Goal: Task Accomplishment & Management: Manage account settings

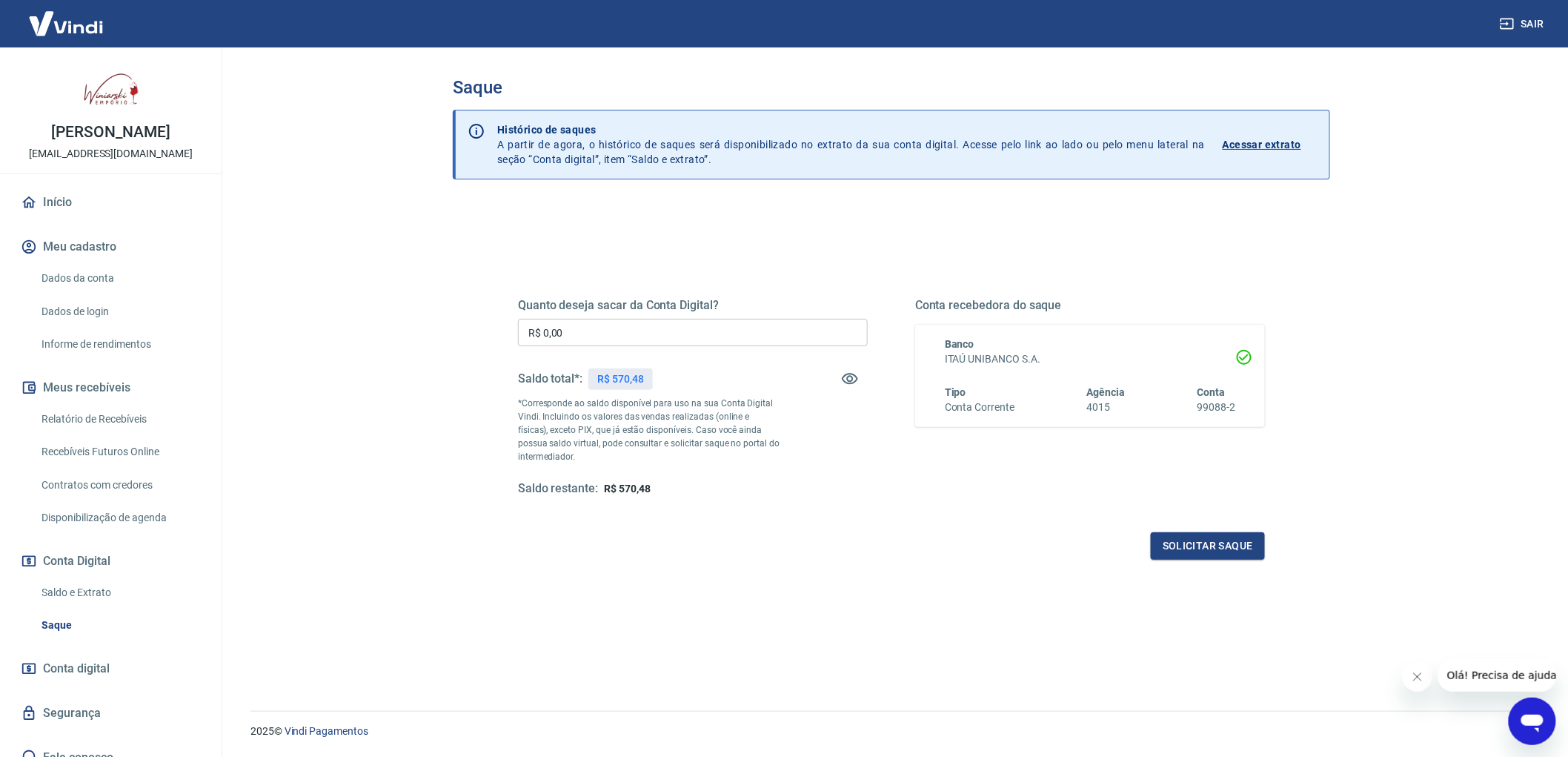
click at [610, 332] on input "R$ 0,00" at bounding box center [693, 332] width 350 height 27
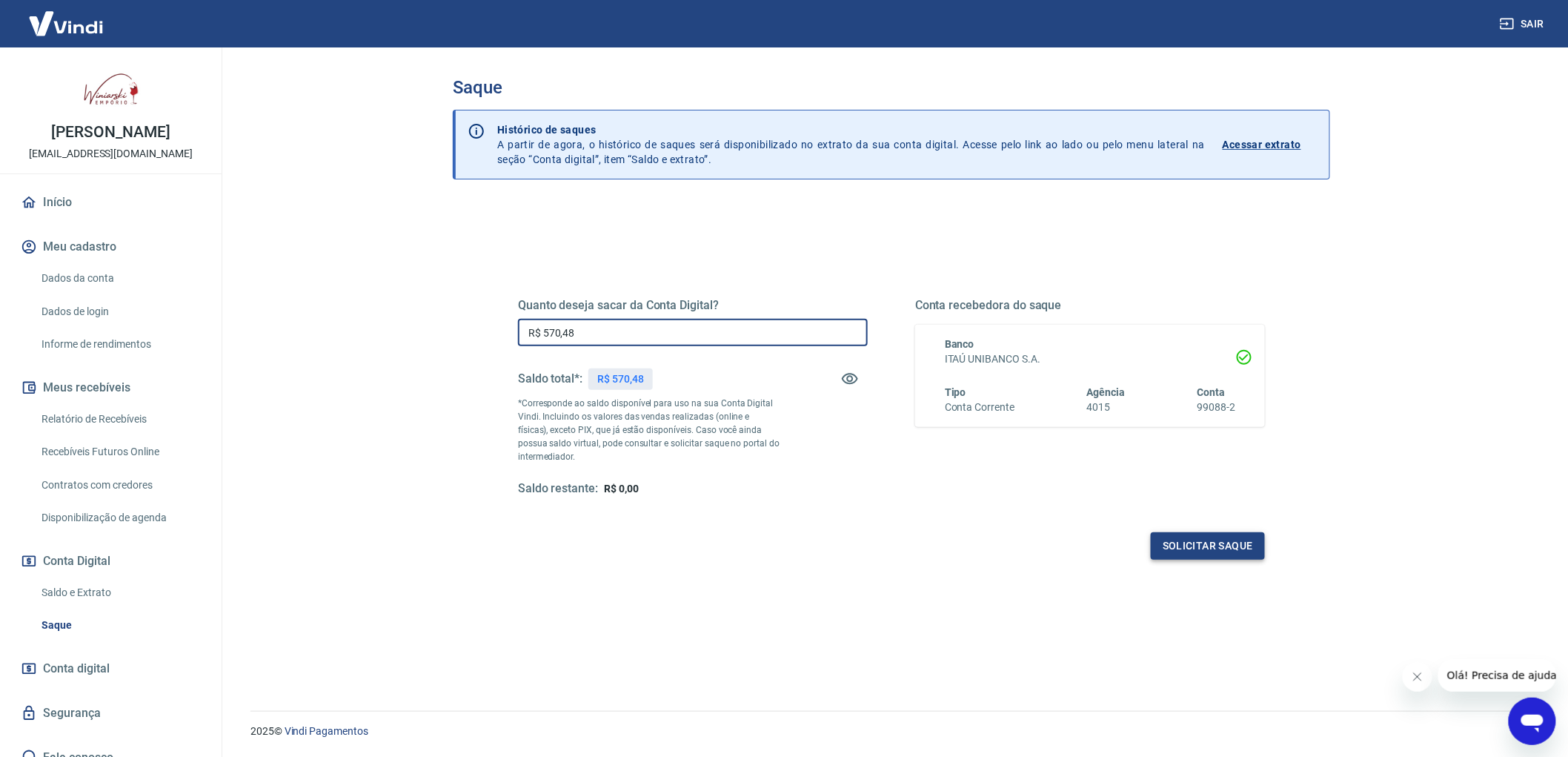
type input "R$ 570,48"
click at [1206, 539] on button "Solicitar saque" at bounding box center [1207, 545] width 114 height 27
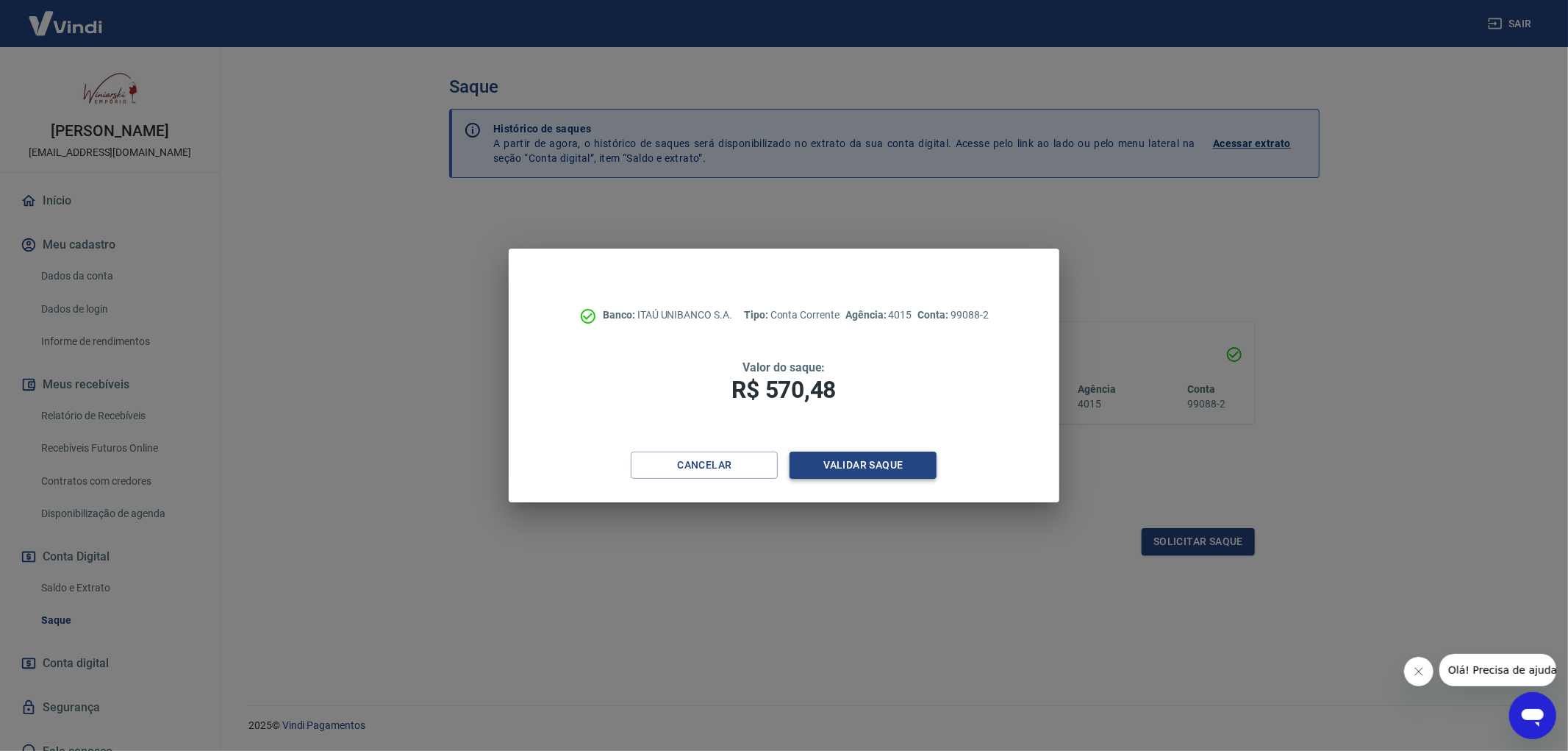
click at [879, 458] on button "Validar saque" at bounding box center [863, 464] width 147 height 27
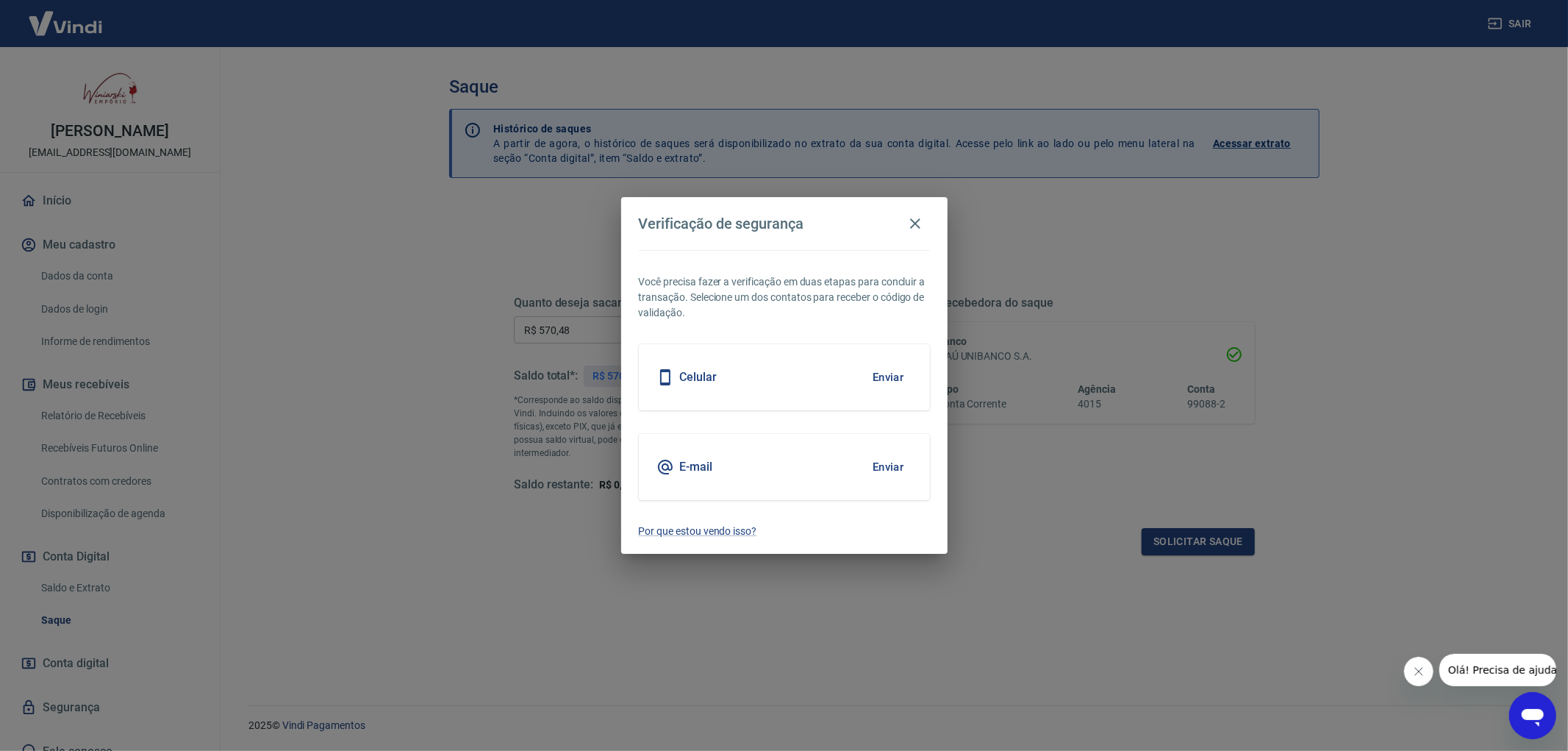
click at [877, 370] on button "Enviar" at bounding box center [888, 377] width 48 height 31
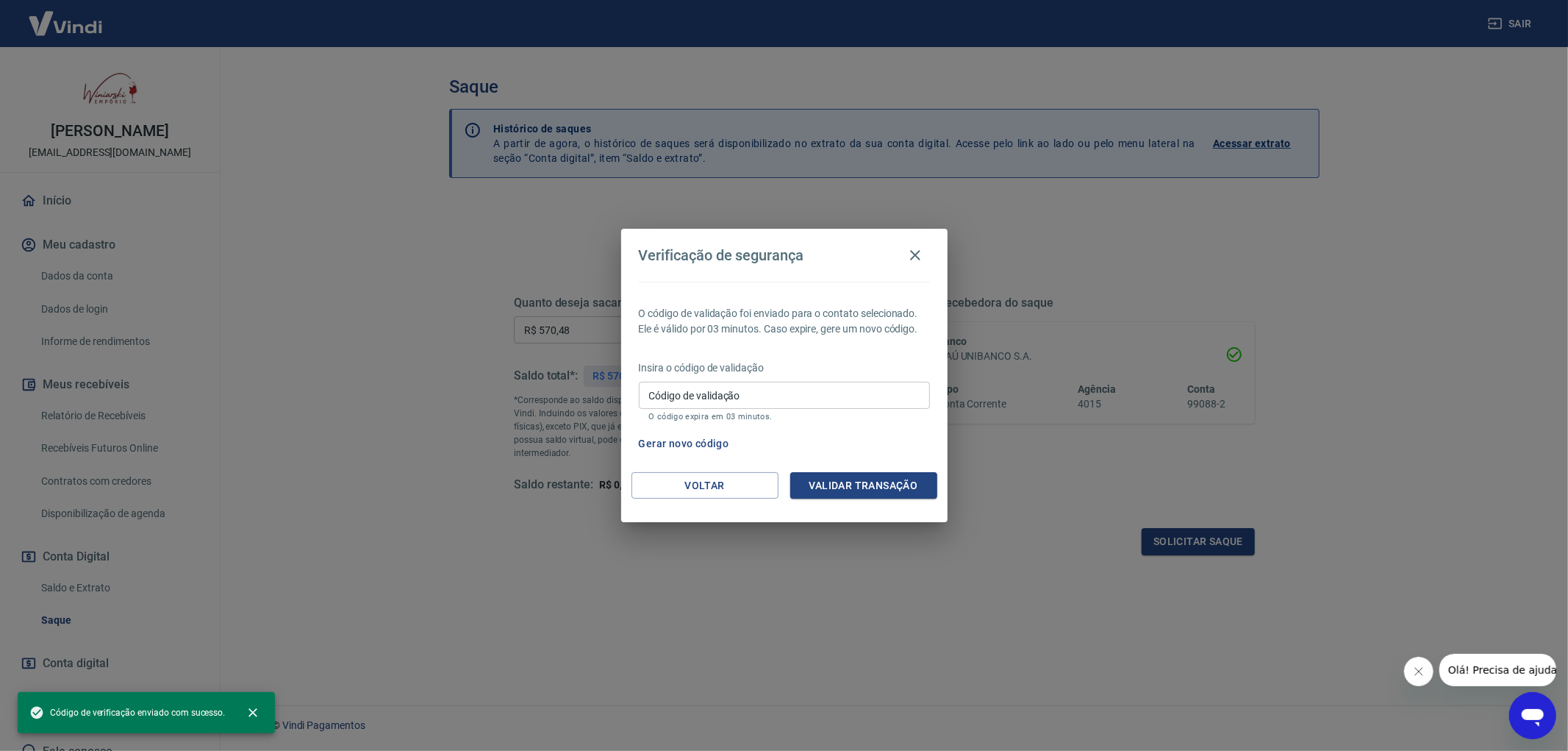
click at [813, 392] on input "Código de validação" at bounding box center [785, 395] width 291 height 27
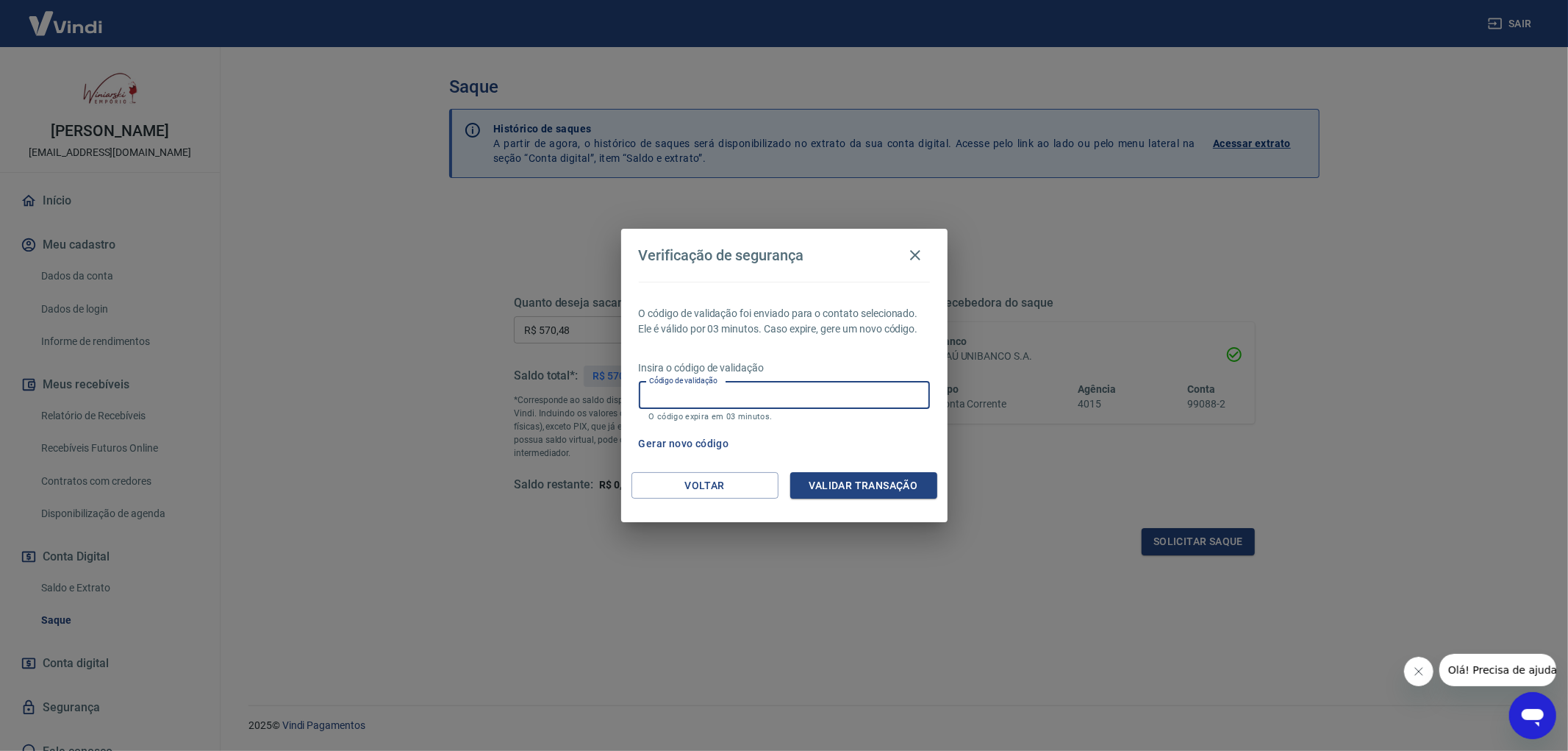
click at [798, 398] on input "Código de validação" at bounding box center [785, 395] width 291 height 27
click at [709, 393] on input "Código de validação" at bounding box center [785, 395] width 291 height 27
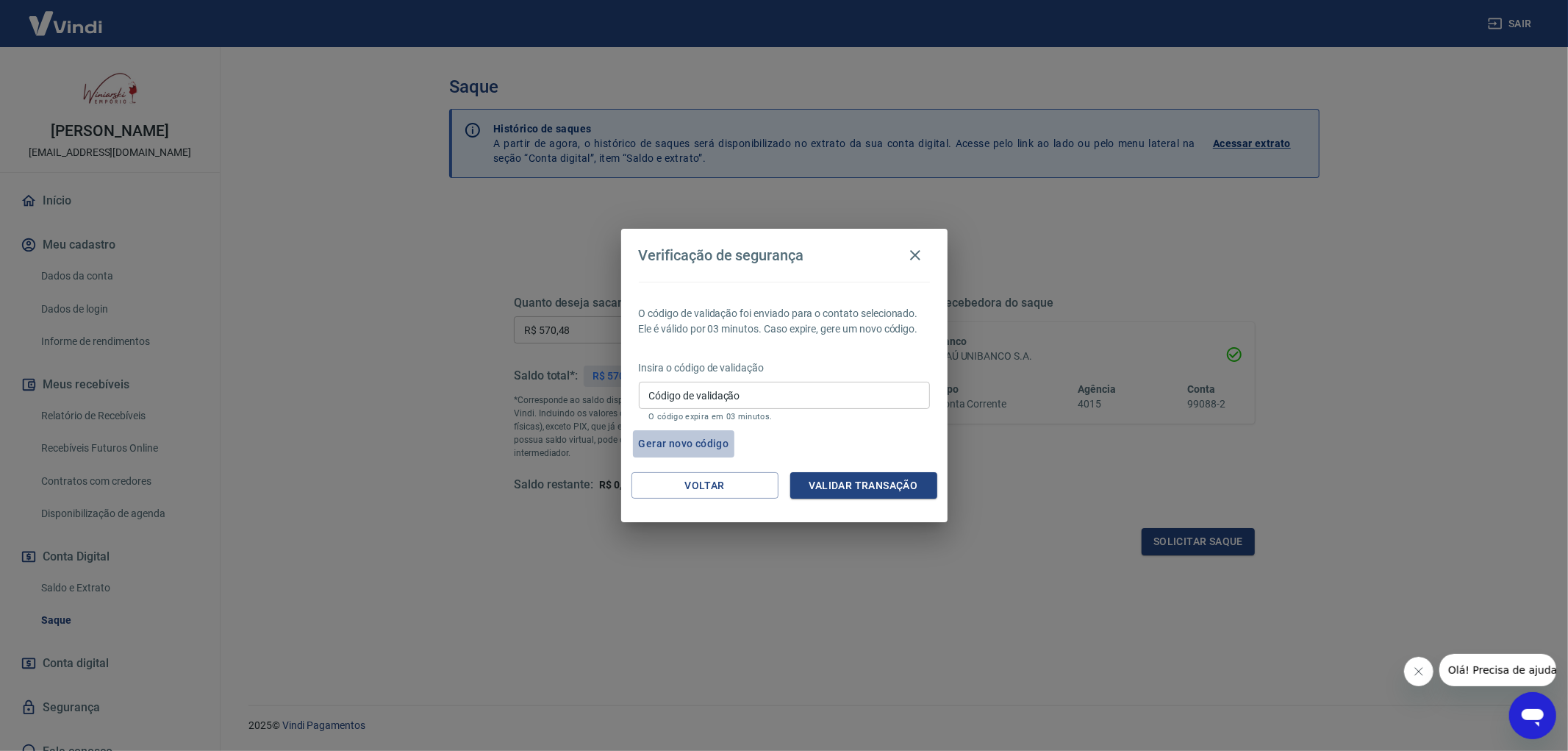
click at [685, 444] on button "Gerar novo código" at bounding box center [685, 443] width 103 height 27
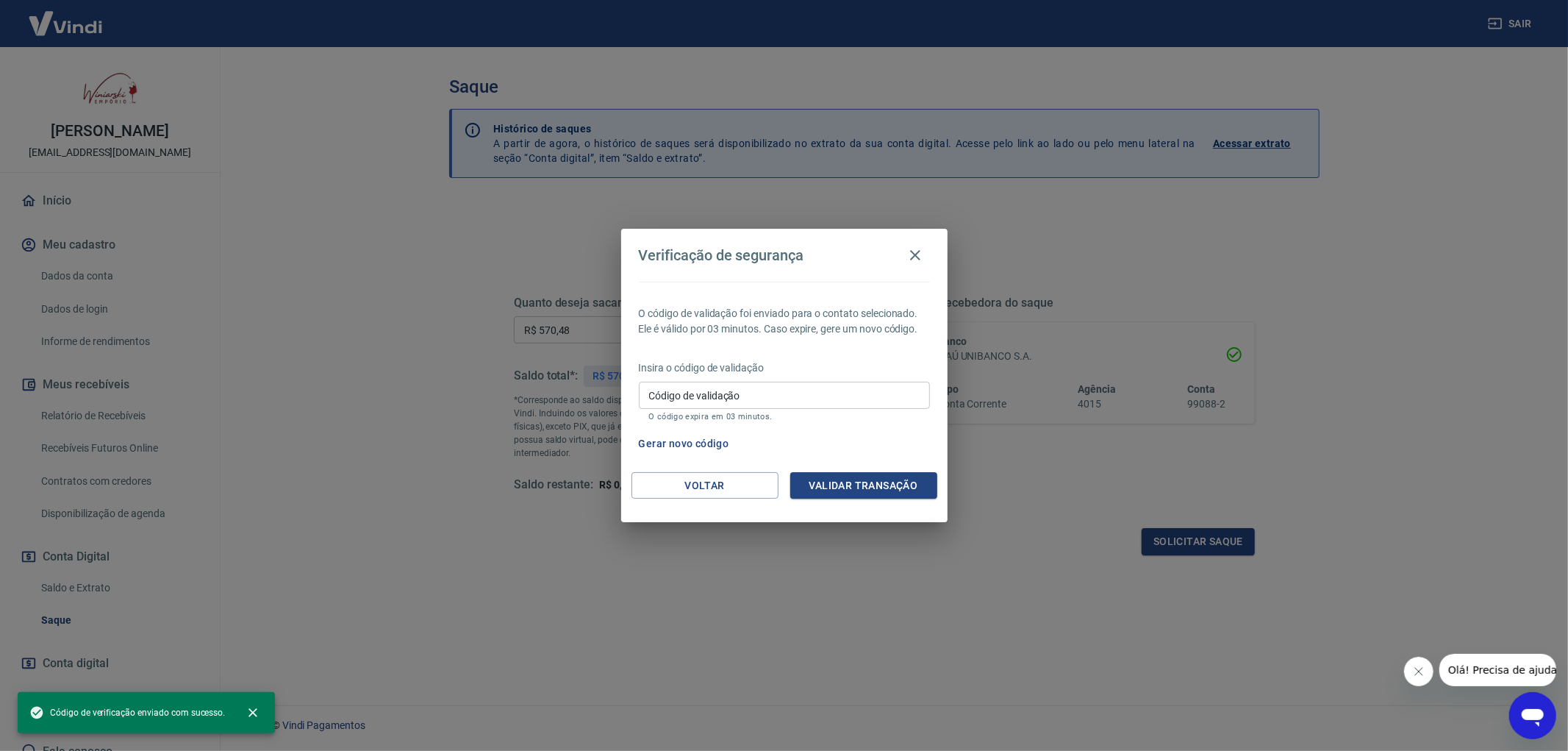
click at [685, 395] on input "Código de validação" at bounding box center [785, 395] width 291 height 27
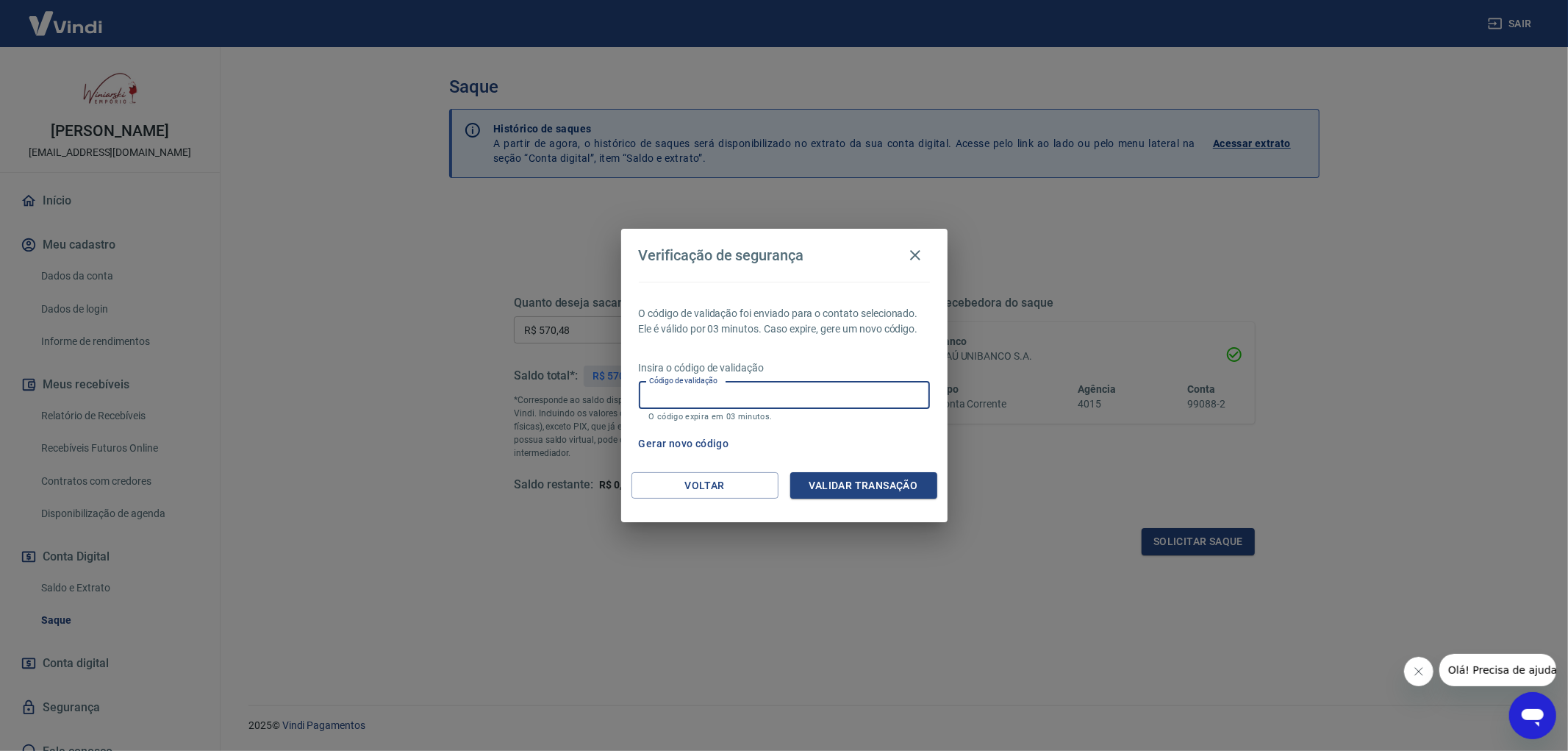
click at [847, 582] on div "Verificação de segurança O código de validação foi enviado para o contato selec…" at bounding box center [784, 376] width 1568 height 751
click at [914, 248] on icon "button" at bounding box center [916, 256] width 18 height 18
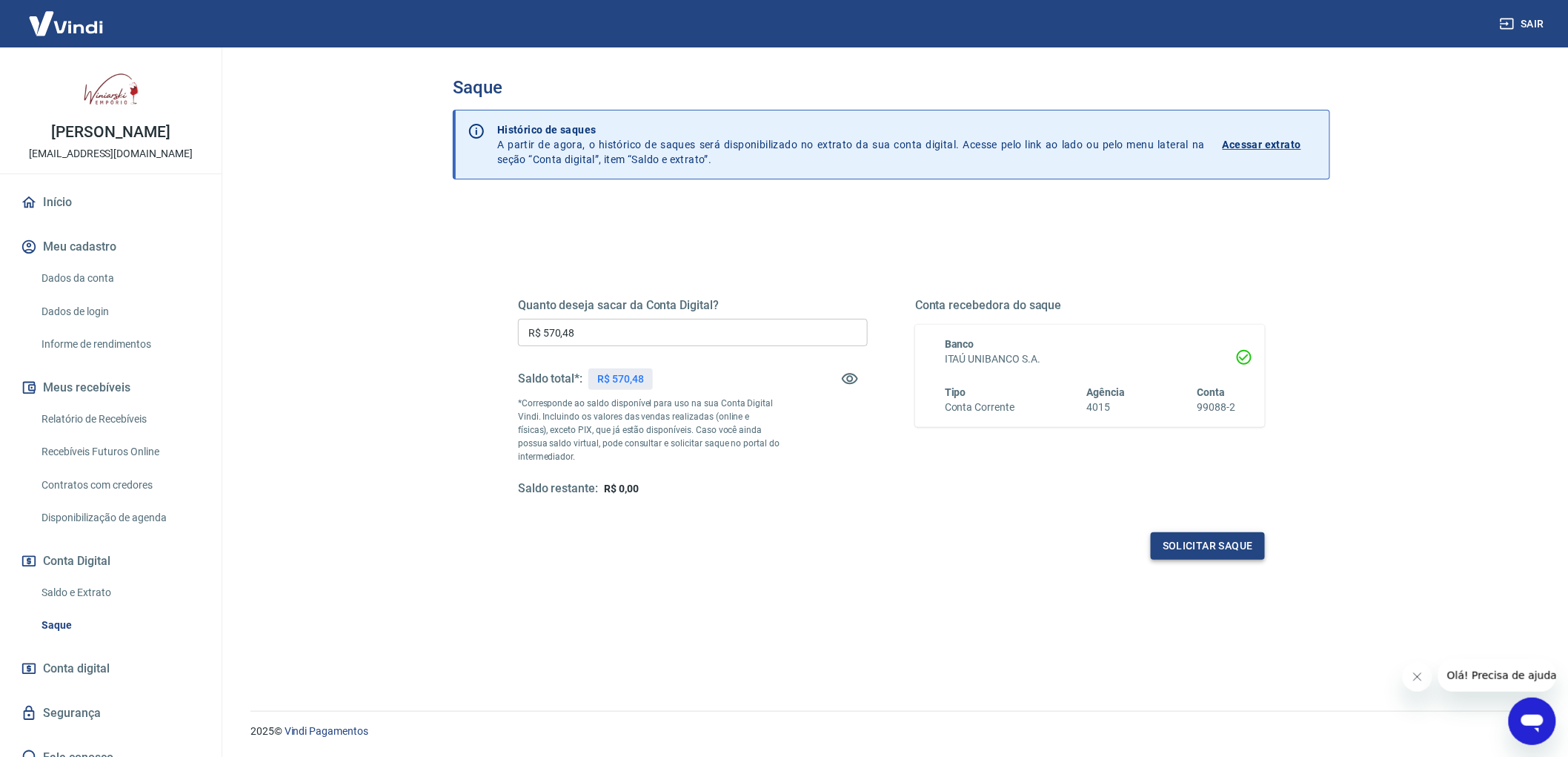
click at [1195, 547] on button "Solicitar saque" at bounding box center [1207, 545] width 114 height 27
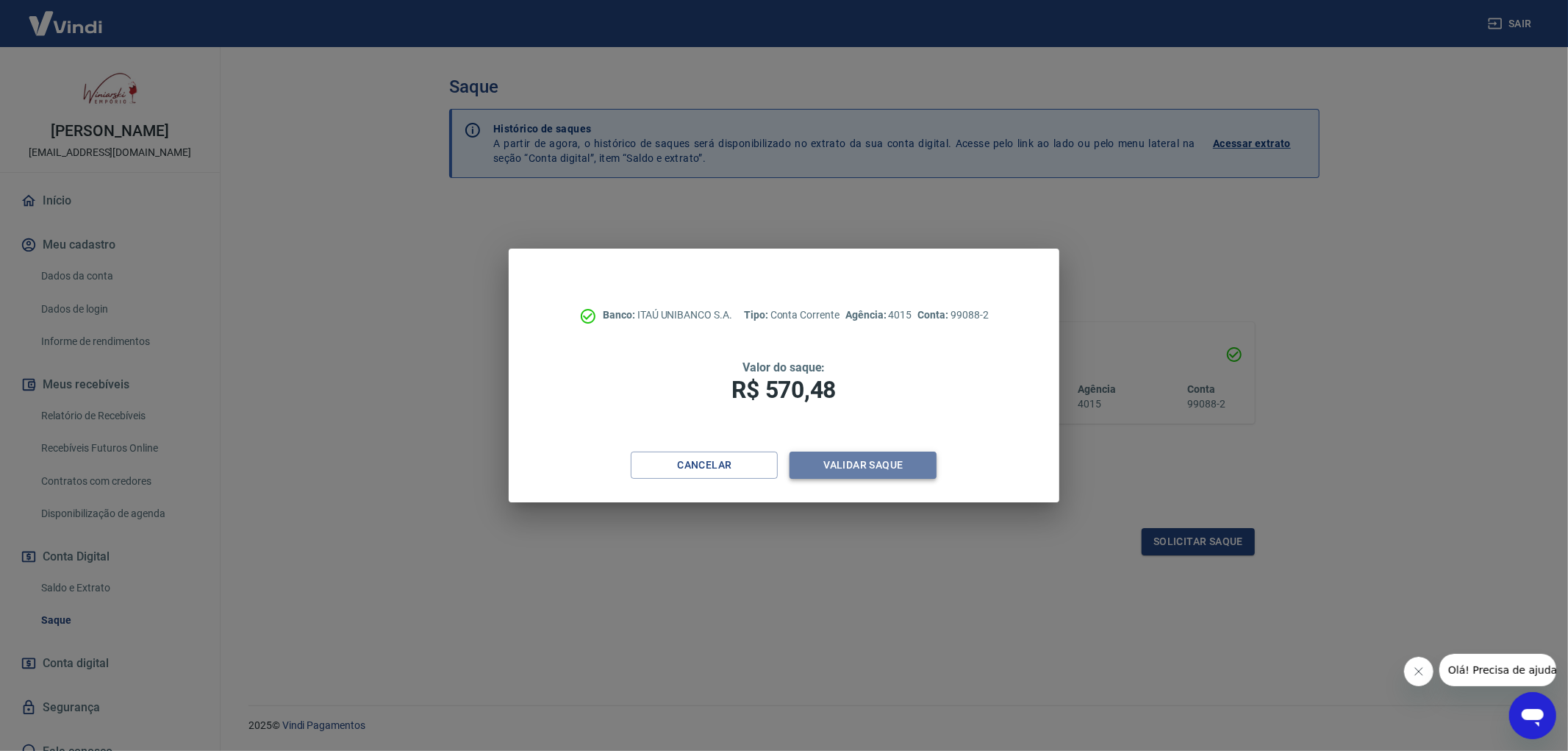
click at [859, 458] on button "Validar saque" at bounding box center [863, 464] width 147 height 27
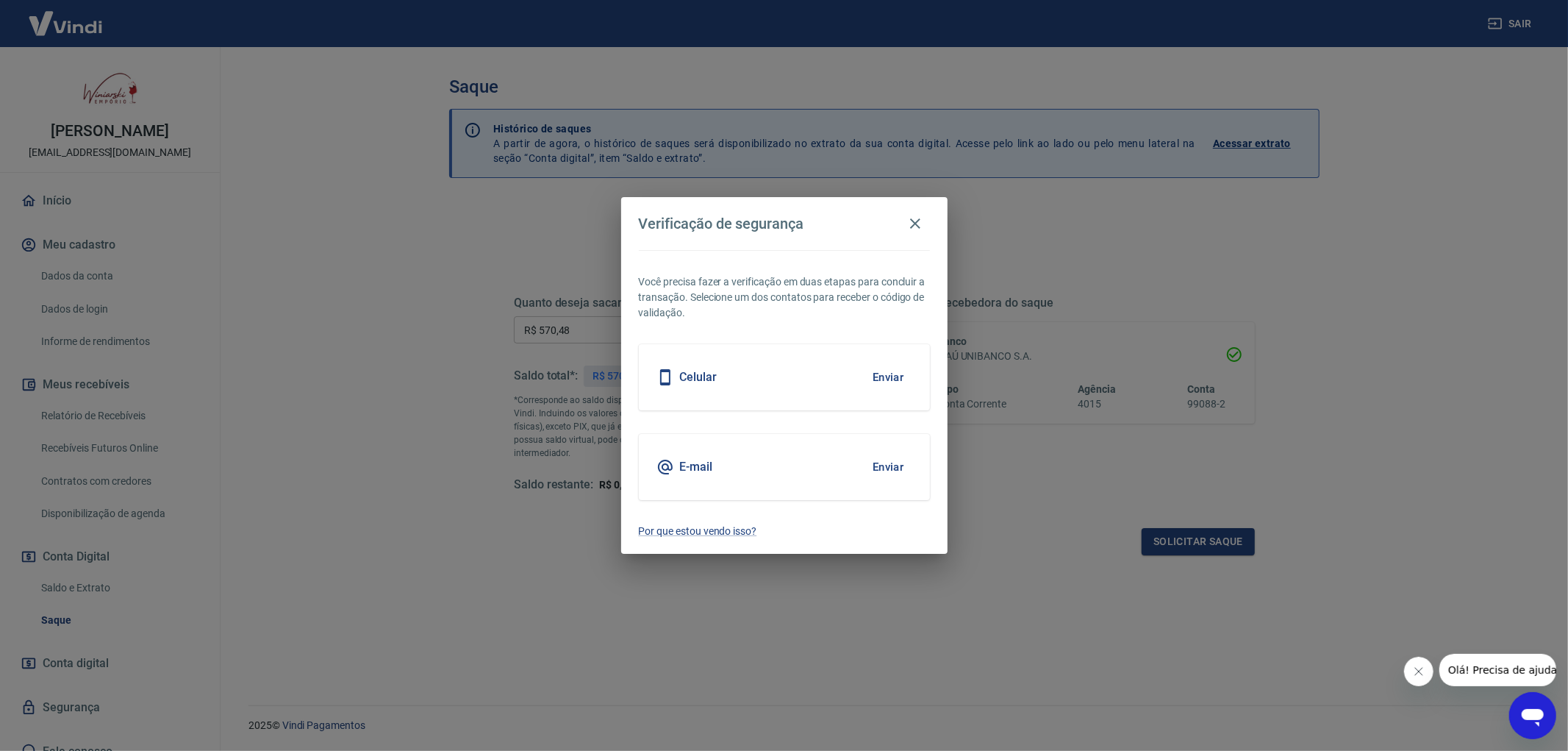
click at [895, 467] on button "Enviar" at bounding box center [888, 467] width 48 height 31
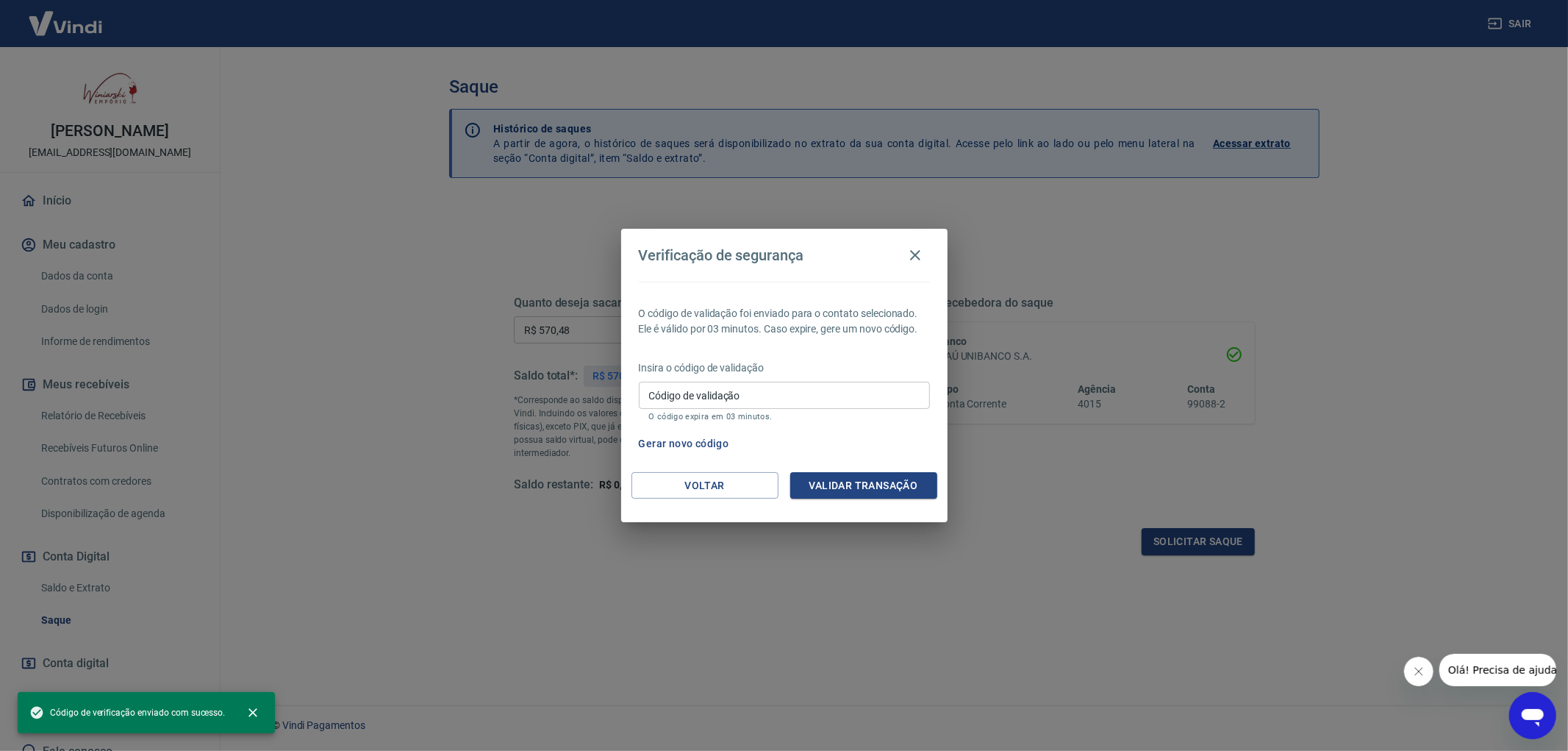
click at [856, 398] on input "Código de validação" at bounding box center [785, 395] width 291 height 27
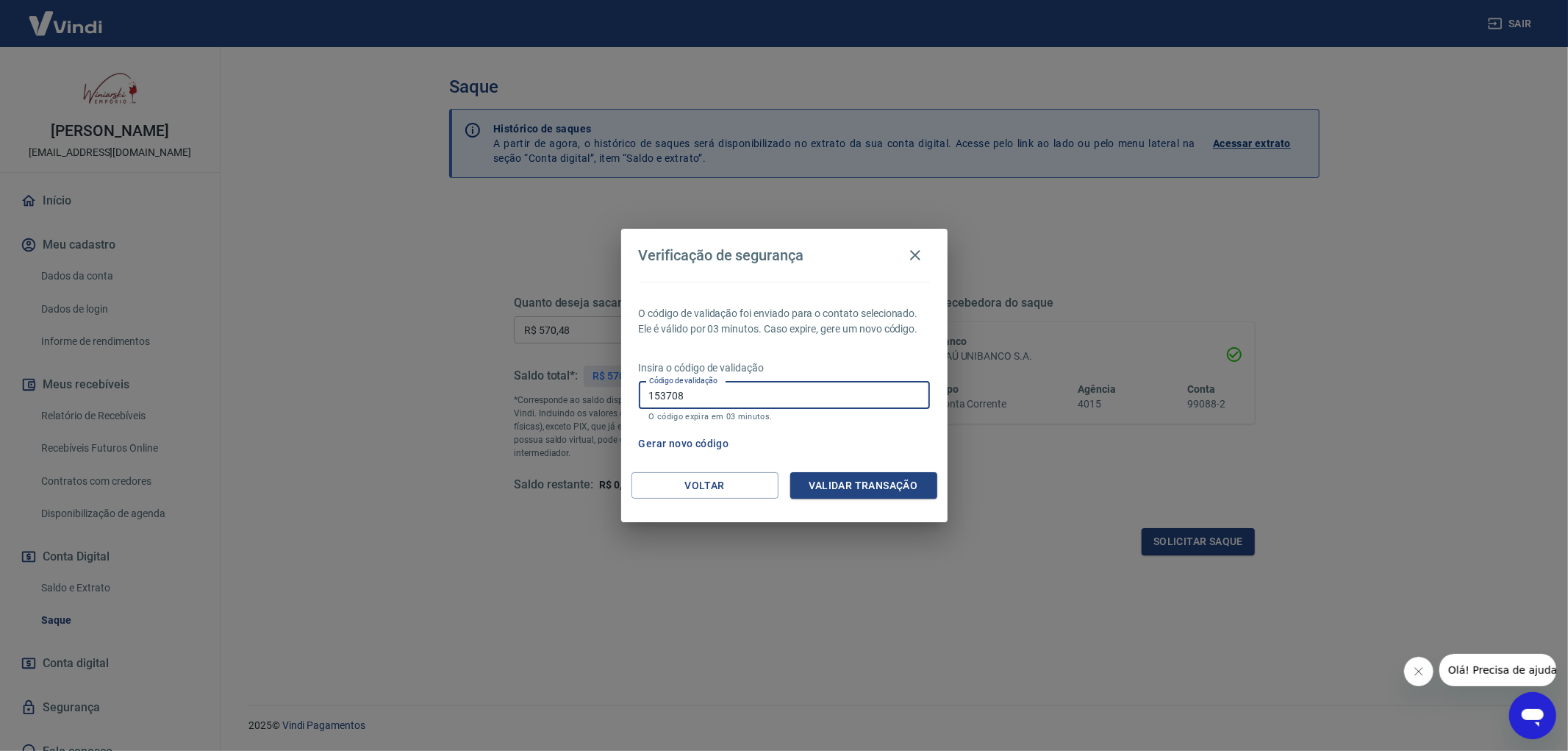
type input "153708"
click at [853, 482] on button "Validar transação" at bounding box center [864, 485] width 147 height 27
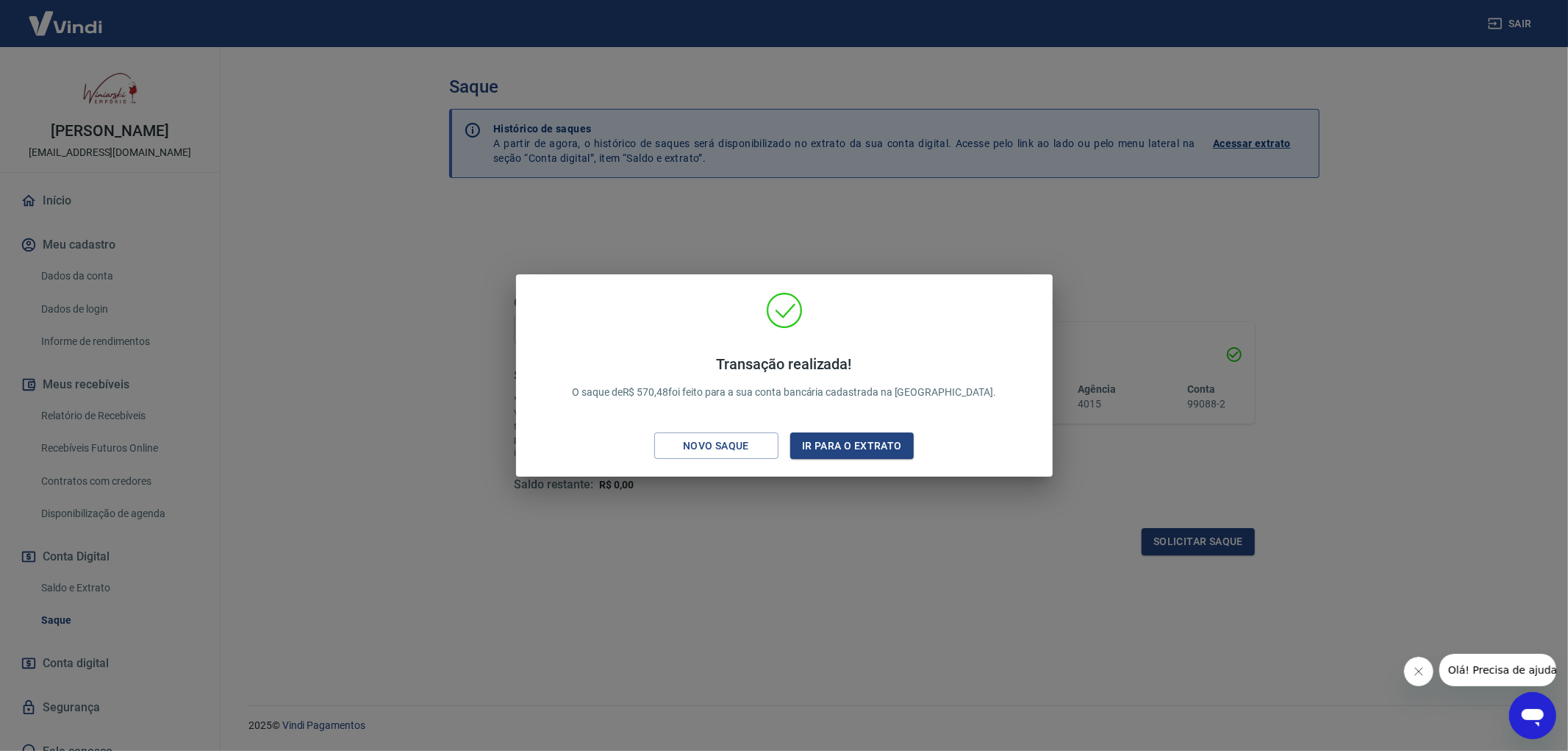
click at [425, 564] on div "Transação realizada! O saque de R$ 570,48 foi feito para a sua conta bancária c…" at bounding box center [784, 376] width 1568 height 751
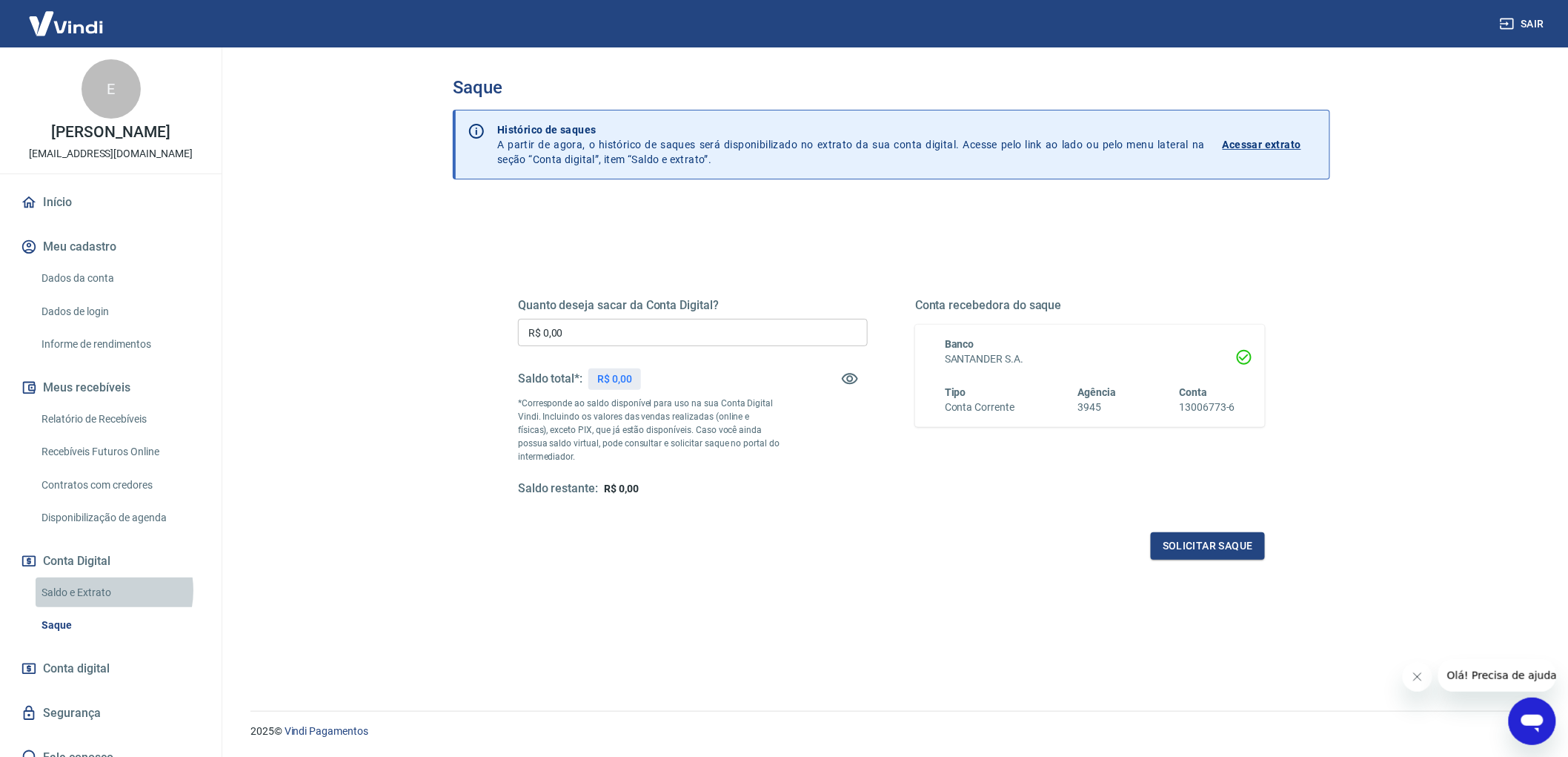
click at [98, 590] on link "Saldo e Extrato" at bounding box center [119, 593] width 168 height 30
